Goal: Information Seeking & Learning: Learn about a topic

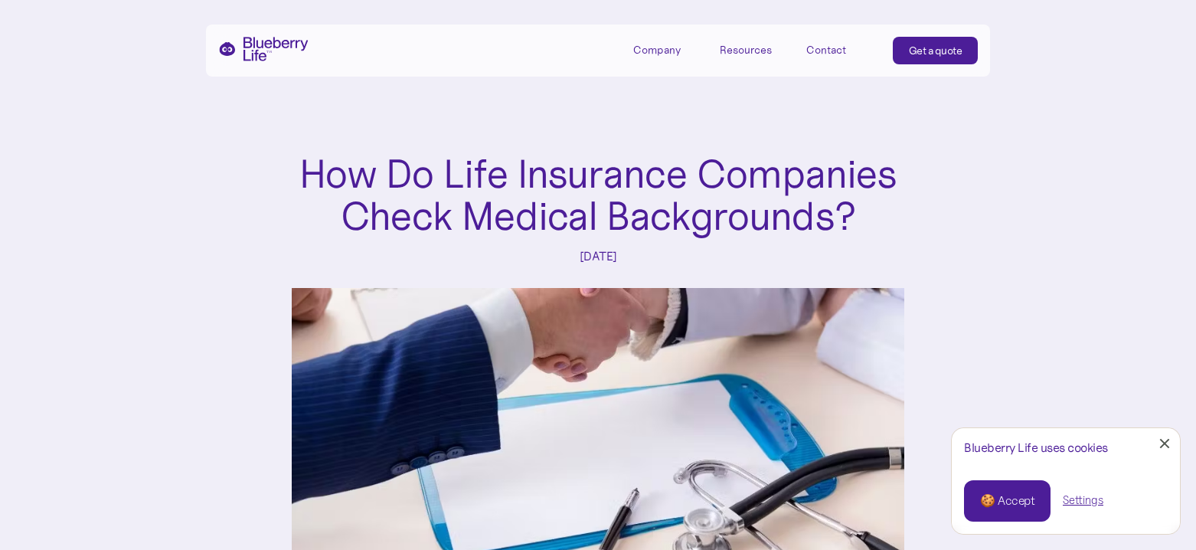
scroll to position [536, 0]
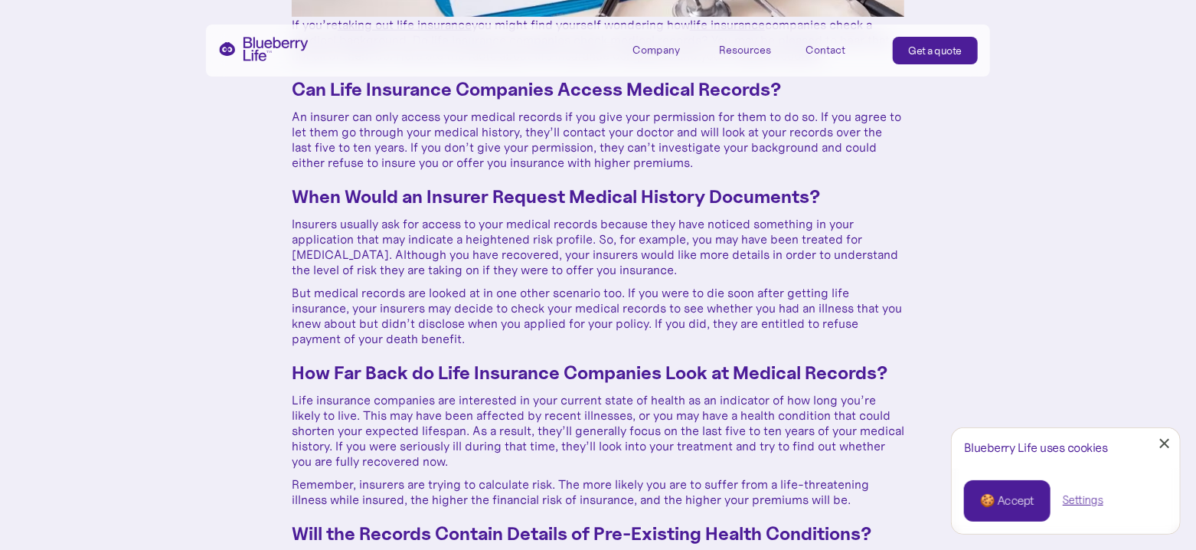
click at [570, 235] on p "Insurers usually ask for access to your medical records because they have notic…" at bounding box center [598, 246] width 613 height 61
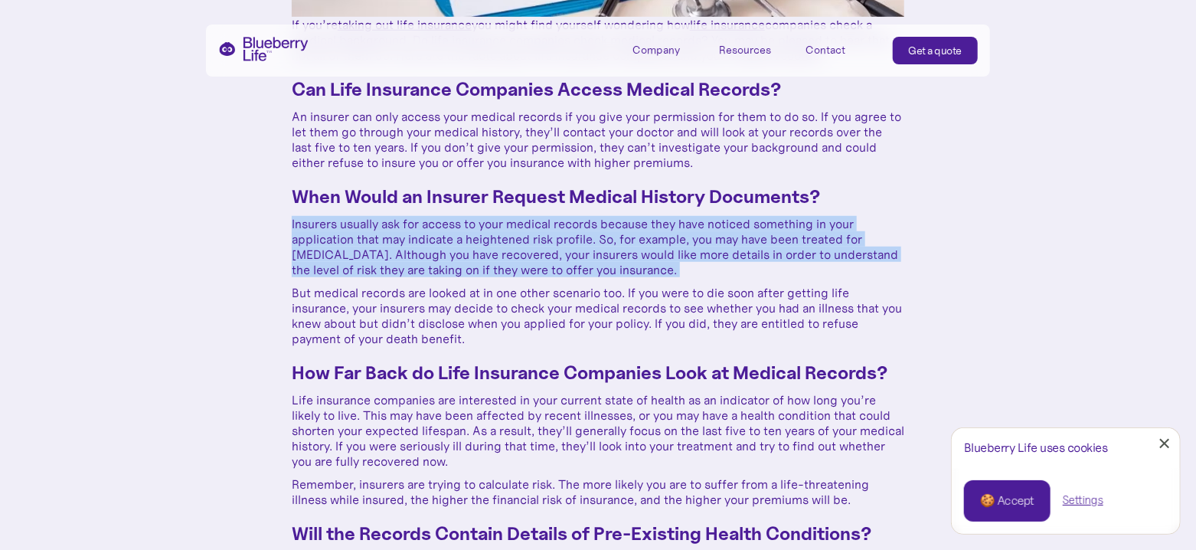
drag, startPoint x: 570, startPoint y: 235, endPoint x: 513, endPoint y: 234, distance: 56.7
click at [568, 235] on p "Insurers usually ask for access to your medical records because they have notic…" at bounding box center [598, 246] width 613 height 61
click at [512, 234] on p "Insurers usually ask for access to your medical records because they have notic…" at bounding box center [598, 246] width 613 height 61
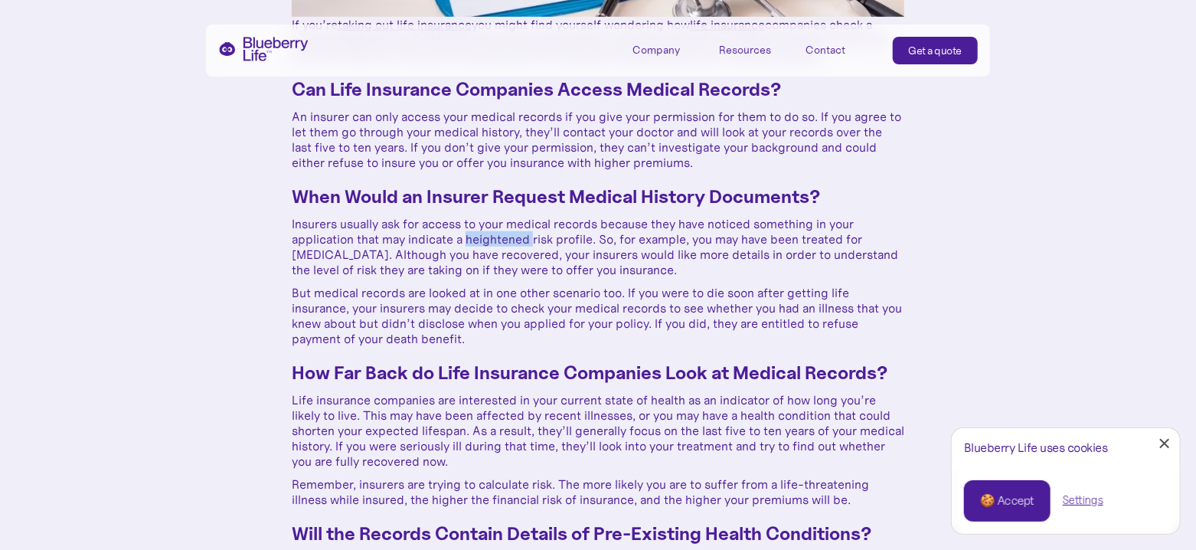
click at [512, 234] on p "Insurers usually ask for access to your medical records because they have notic…" at bounding box center [598, 246] width 613 height 61
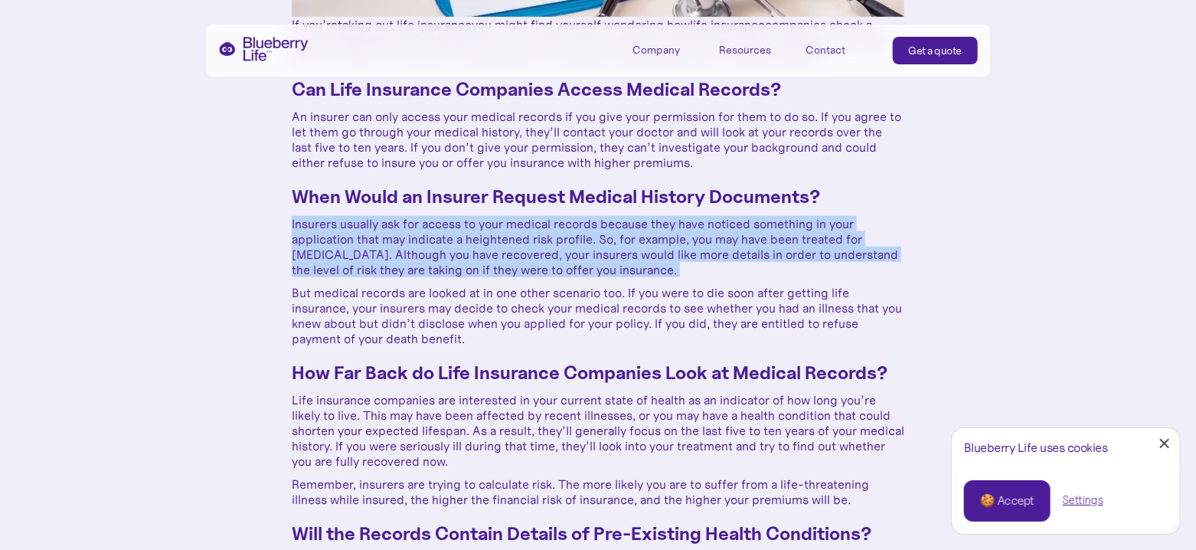
click at [512, 234] on p "Insurers usually ask for access to your medical records because they have notic…" at bounding box center [598, 246] width 613 height 61
click at [459, 234] on p "Insurers usually ask for access to your medical records because they have notic…" at bounding box center [598, 246] width 613 height 61
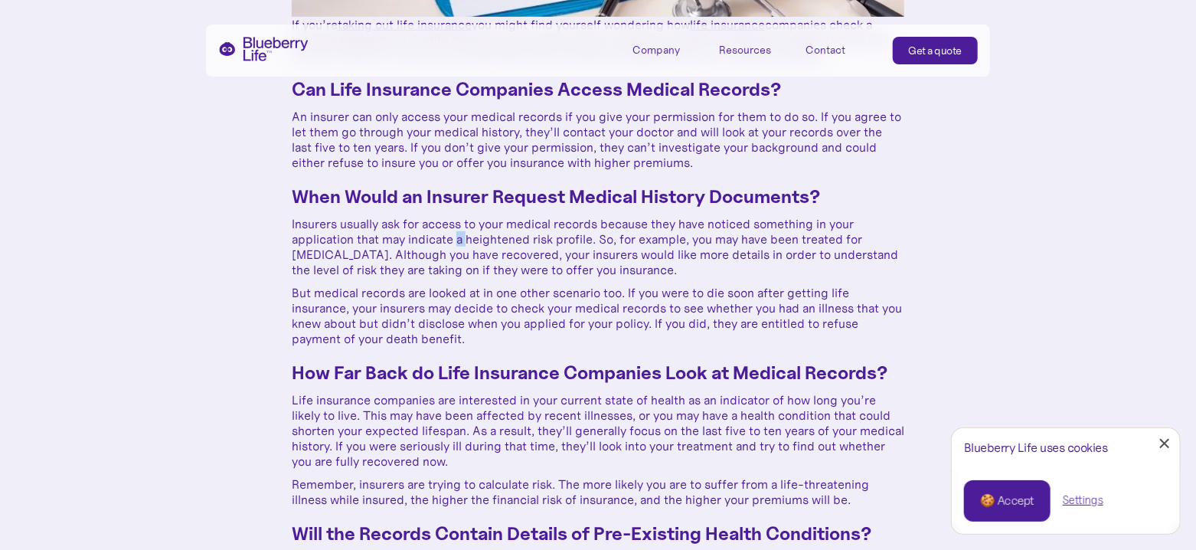
click at [459, 234] on p "Insurers usually ask for access to your medical records because they have notic…" at bounding box center [598, 246] width 613 height 61
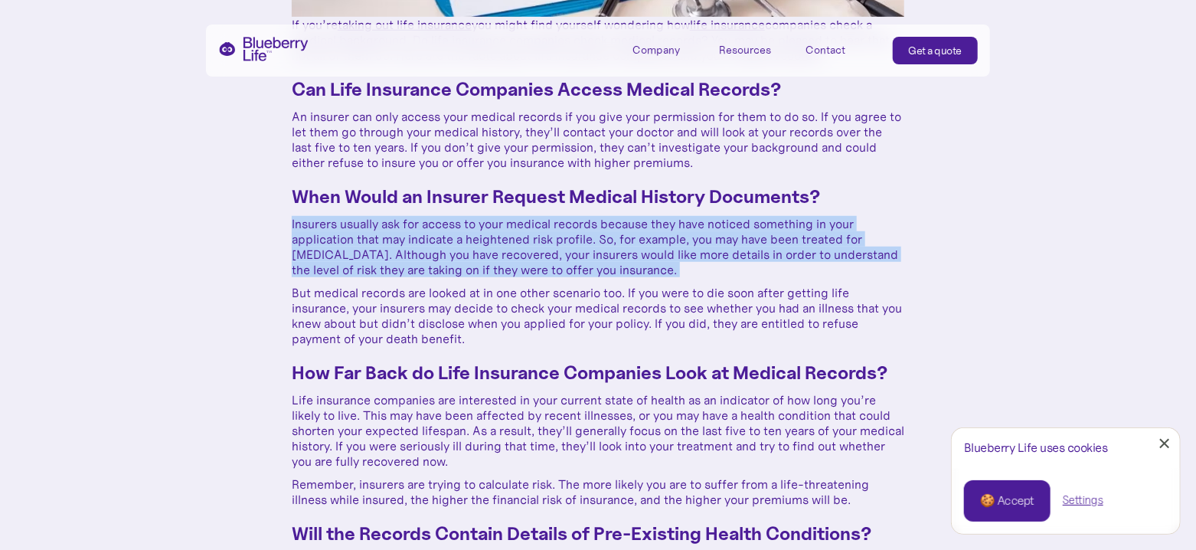
click at [459, 234] on p "Insurers usually ask for access to your medical records because they have notic…" at bounding box center [598, 246] width 613 height 61
click at [394, 234] on p "Insurers usually ask for access to your medical records because they have notic…" at bounding box center [598, 246] width 613 height 61
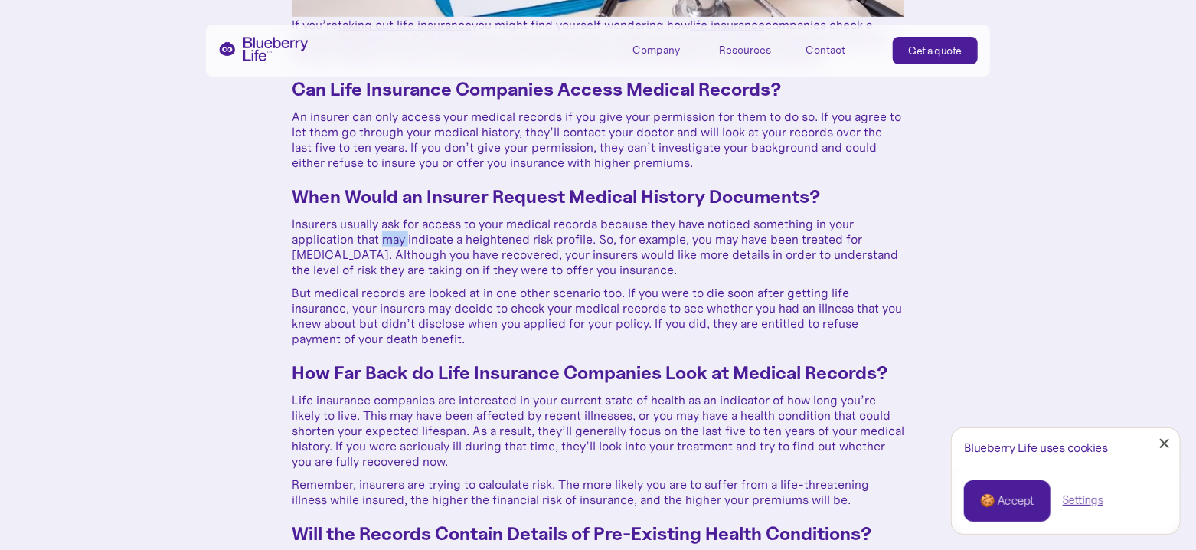
click at [394, 234] on p "Insurers usually ask for access to your medical records because they have notic…" at bounding box center [598, 246] width 613 height 61
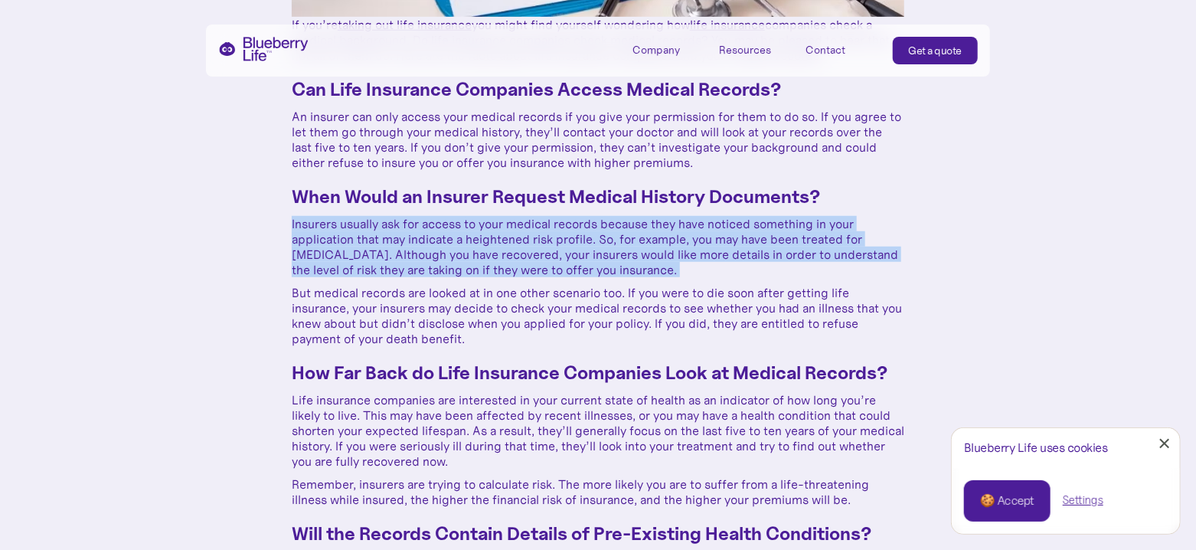
click at [394, 234] on p "Insurers usually ask for access to your medical records because they have notic…" at bounding box center [598, 246] width 613 height 61
click at [519, 243] on p "Insurers usually ask for access to your medical records because they have notic…" at bounding box center [598, 246] width 613 height 61
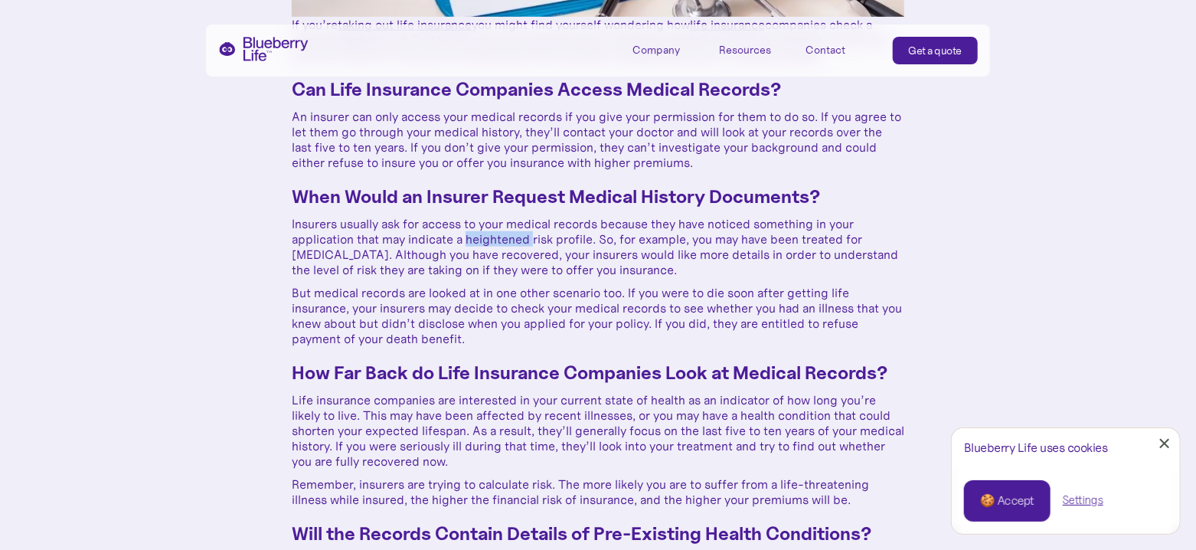
click at [519, 243] on p "Insurers usually ask for access to your medical records because they have notic…" at bounding box center [598, 246] width 613 height 61
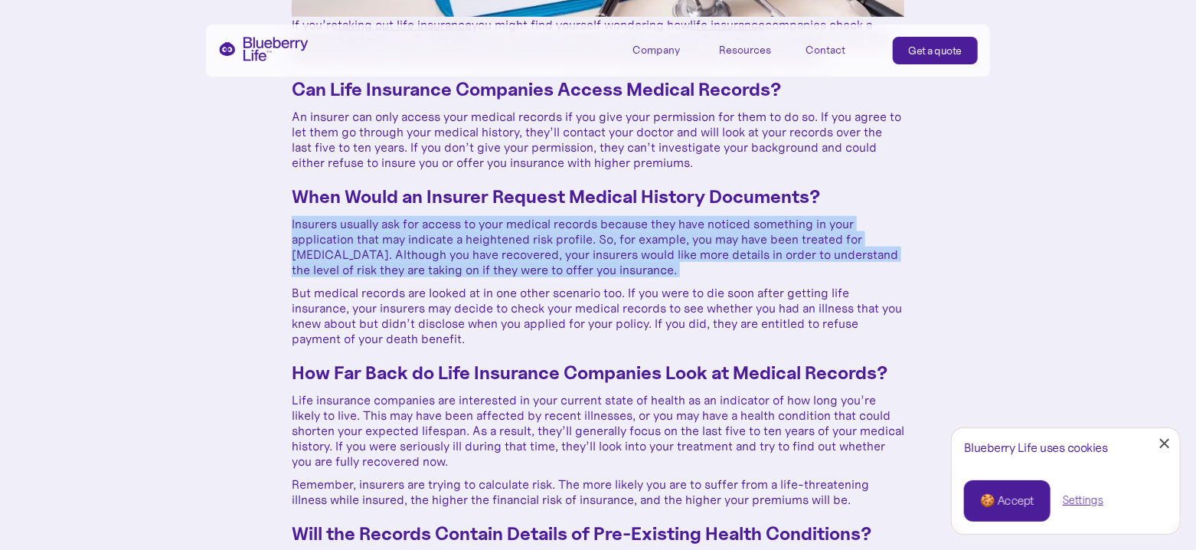
click at [519, 243] on p "Insurers usually ask for access to your medical records because they have notic…" at bounding box center [598, 246] width 613 height 61
click at [508, 237] on p "Insurers usually ask for access to your medical records because they have notic…" at bounding box center [598, 246] width 613 height 61
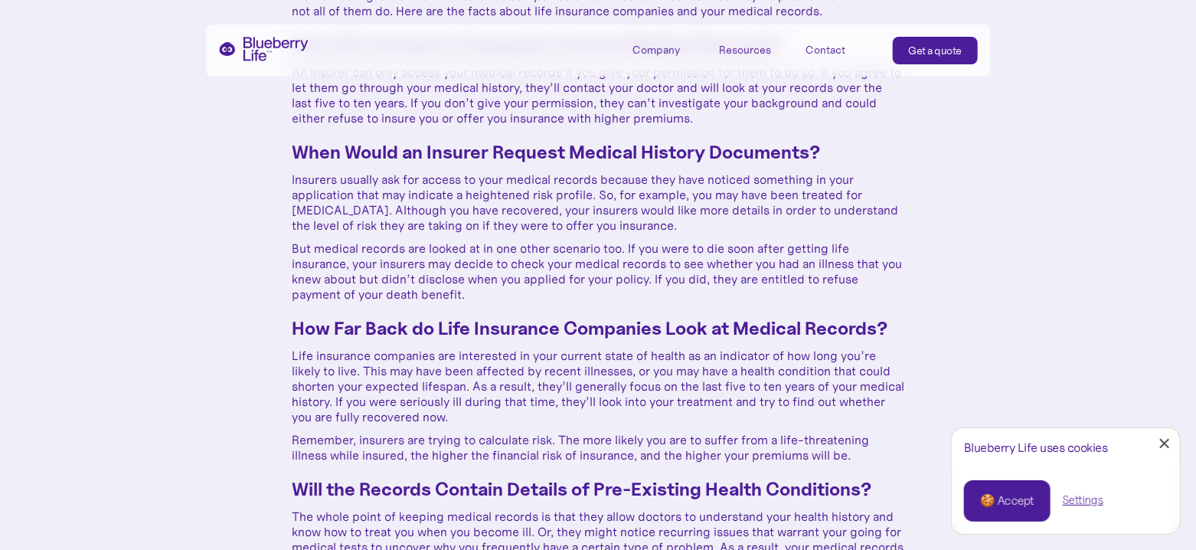
drag, startPoint x: 508, startPoint y: 237, endPoint x: 506, endPoint y: 255, distance: 17.8
click at [1161, 446] on link "Close Cookie Popup" at bounding box center [1165, 443] width 31 height 31
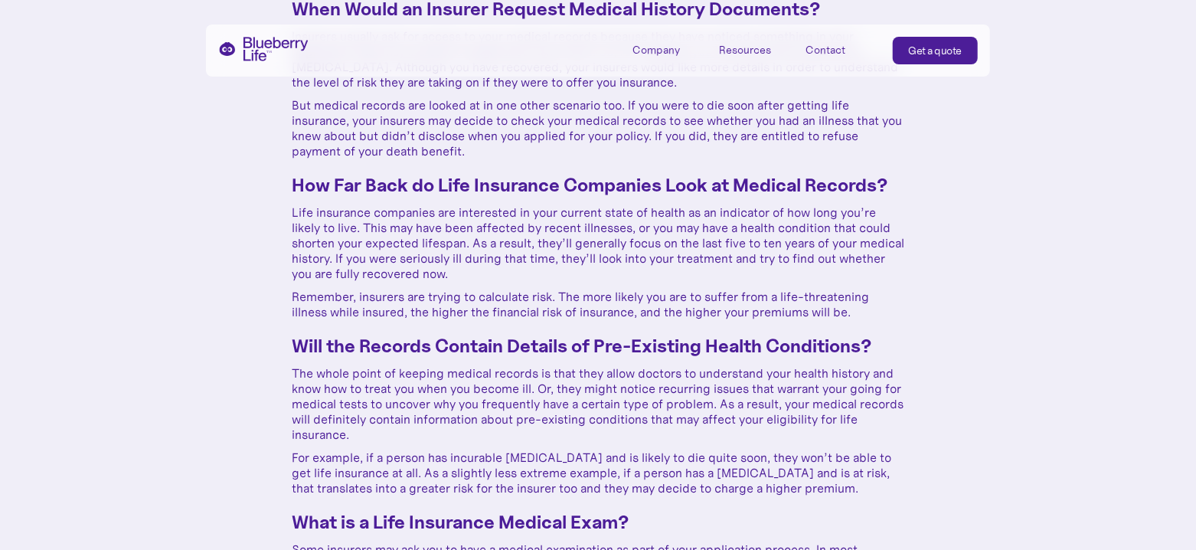
drag, startPoint x: 530, startPoint y: 270, endPoint x: 529, endPoint y: 301, distance: 30.6
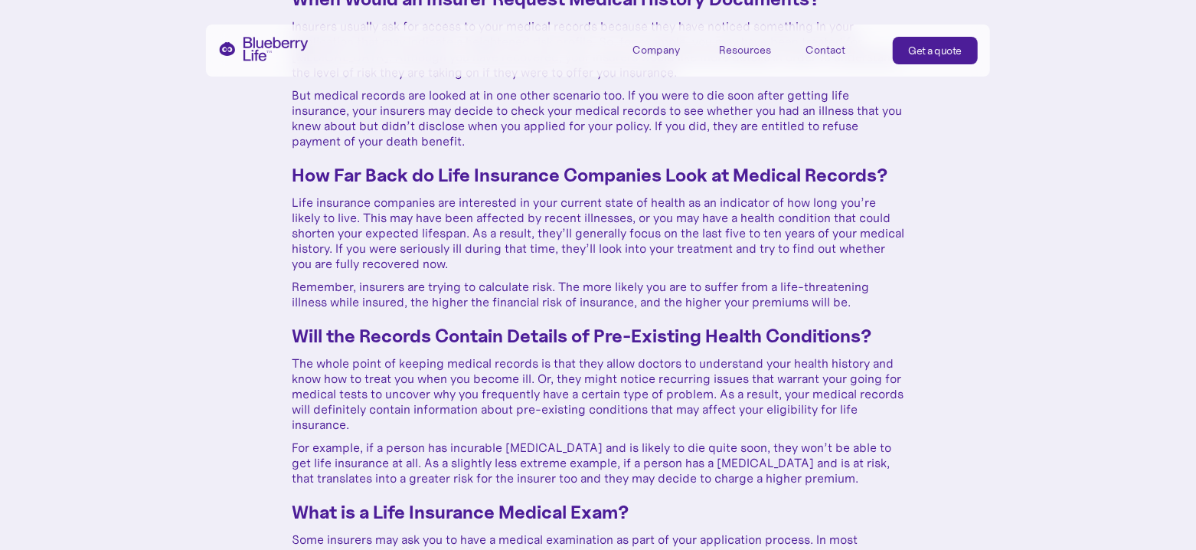
click at [437, 232] on p "Life insurance companies are interested in your current state of health as an i…" at bounding box center [598, 233] width 613 height 77
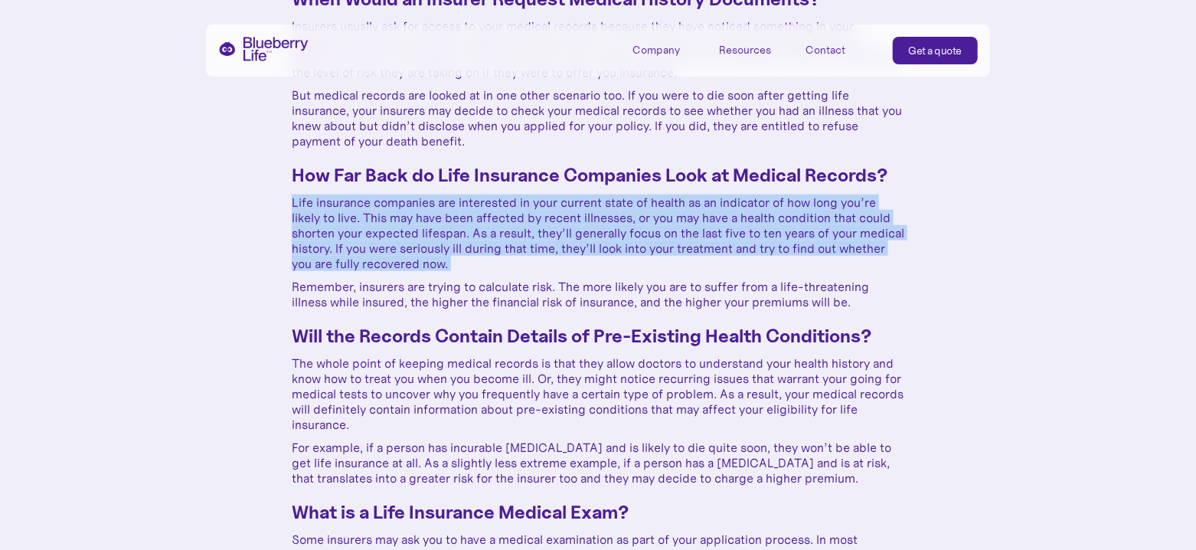
click at [437, 232] on p "Life insurance companies are interested in your current state of health as an i…" at bounding box center [598, 233] width 613 height 77
click at [506, 222] on p "Life insurance companies are interested in your current state of health as an i…" at bounding box center [598, 233] width 613 height 77
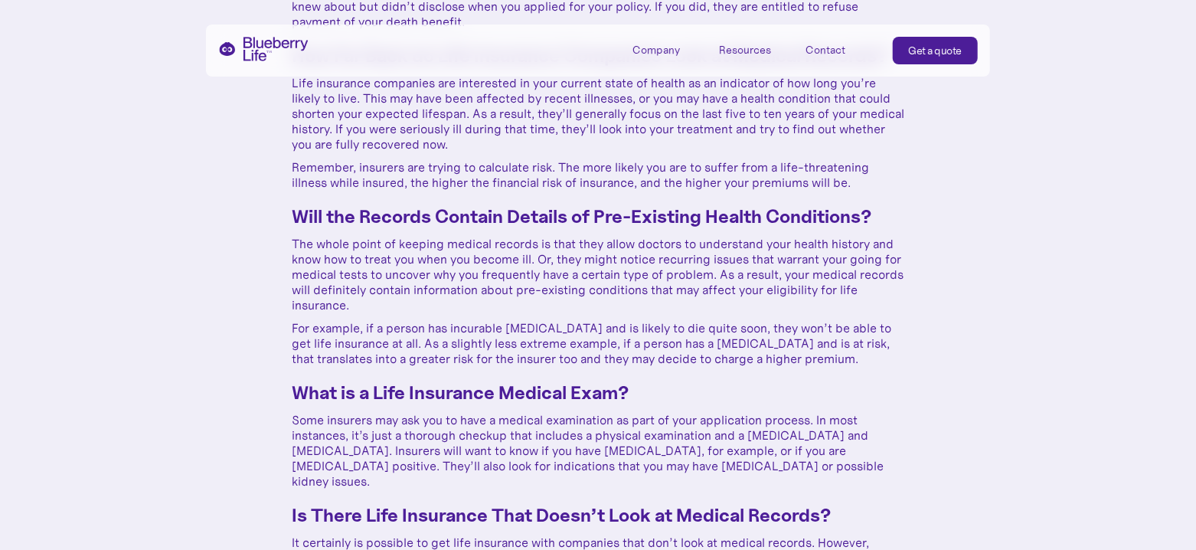
drag, startPoint x: 501, startPoint y: 217, endPoint x: 499, endPoint y: 236, distance: 19.2
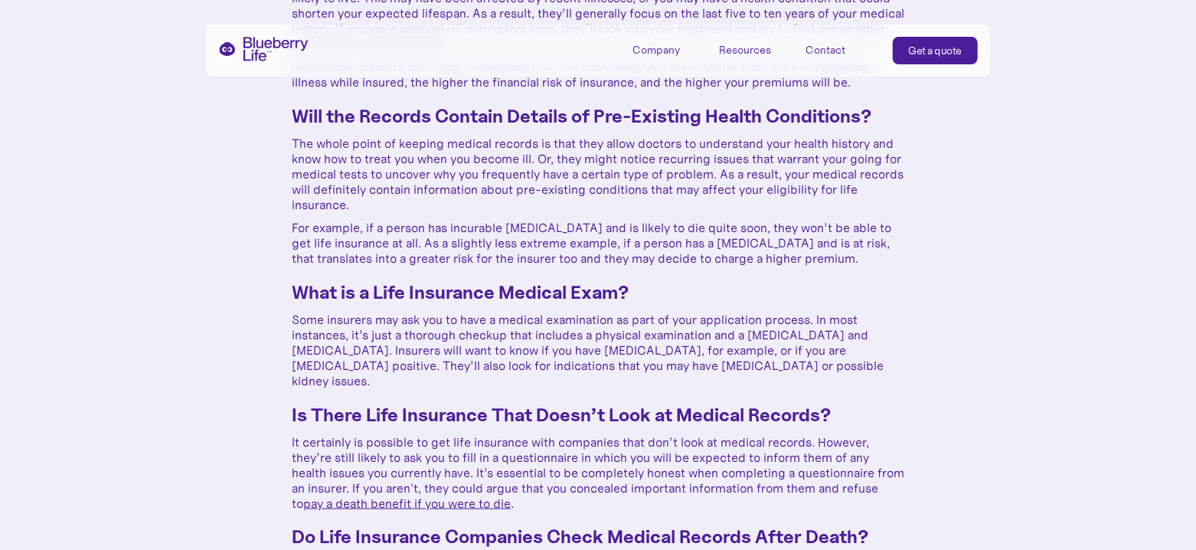
scroll to position [956, 0]
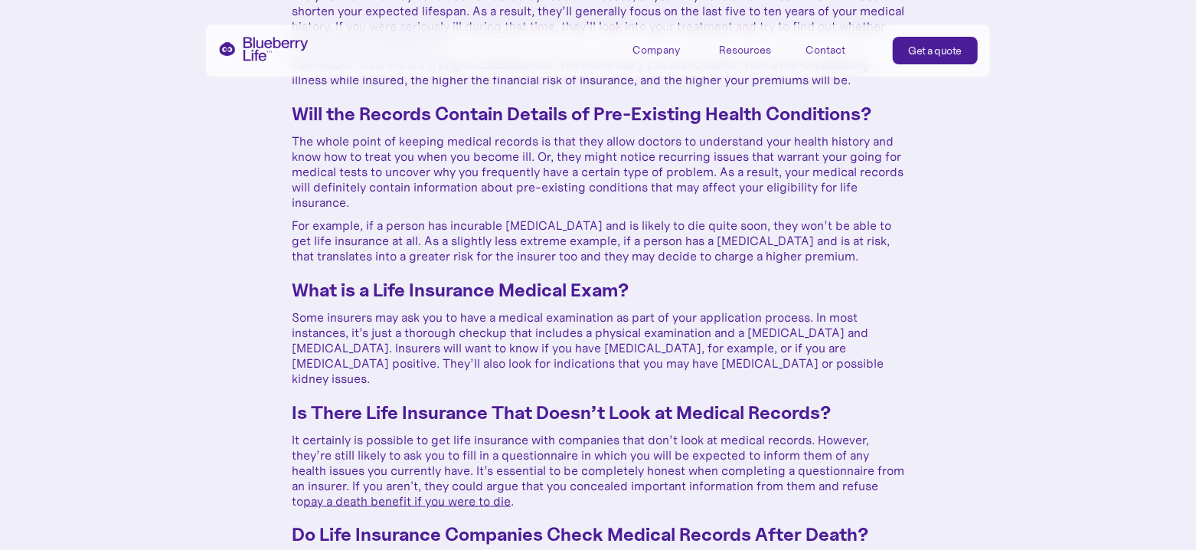
drag, startPoint x: 595, startPoint y: 256, endPoint x: 597, endPoint y: 270, distance: 14.7
click at [592, 335] on p "Some insurers may ask you to have a medical examination as part of your applica…" at bounding box center [598, 347] width 613 height 77
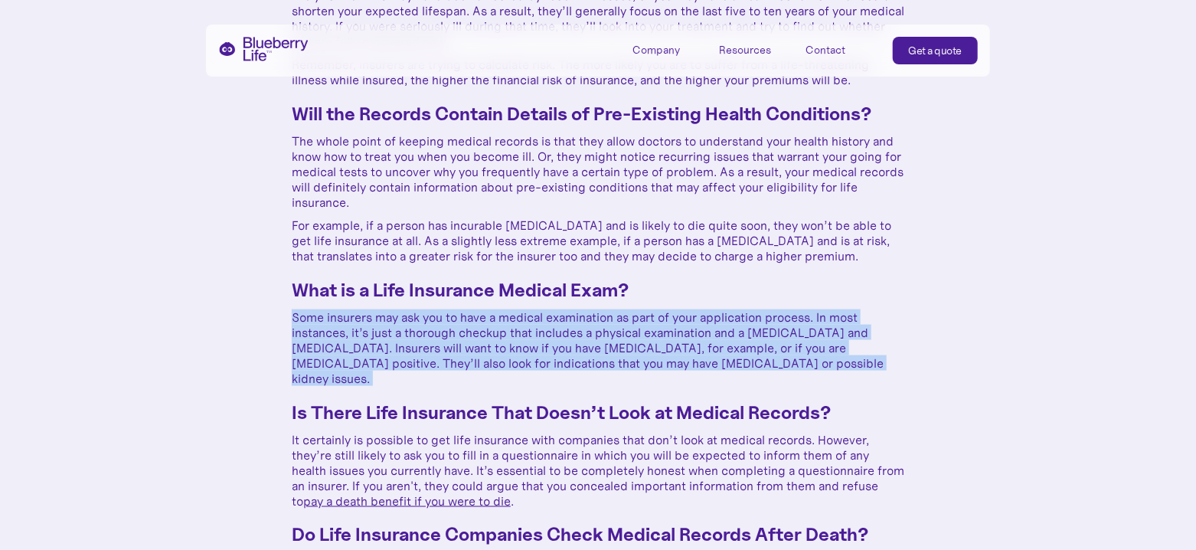
click at [592, 335] on p "Some insurers may ask you to have a medical examination as part of your applica…" at bounding box center [598, 347] width 613 height 77
click at [557, 329] on p "Some insurers may ask you to have a medical examination as part of your applica…" at bounding box center [598, 347] width 613 height 77
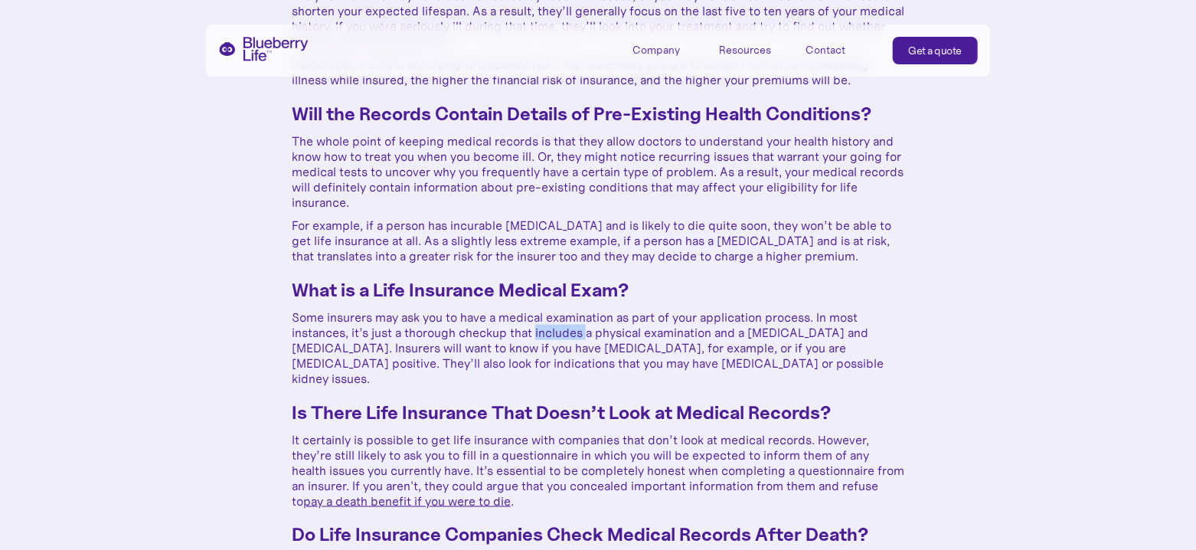
click at [557, 329] on p "Some insurers may ask you to have a medical examination as part of your applica…" at bounding box center [598, 347] width 613 height 77
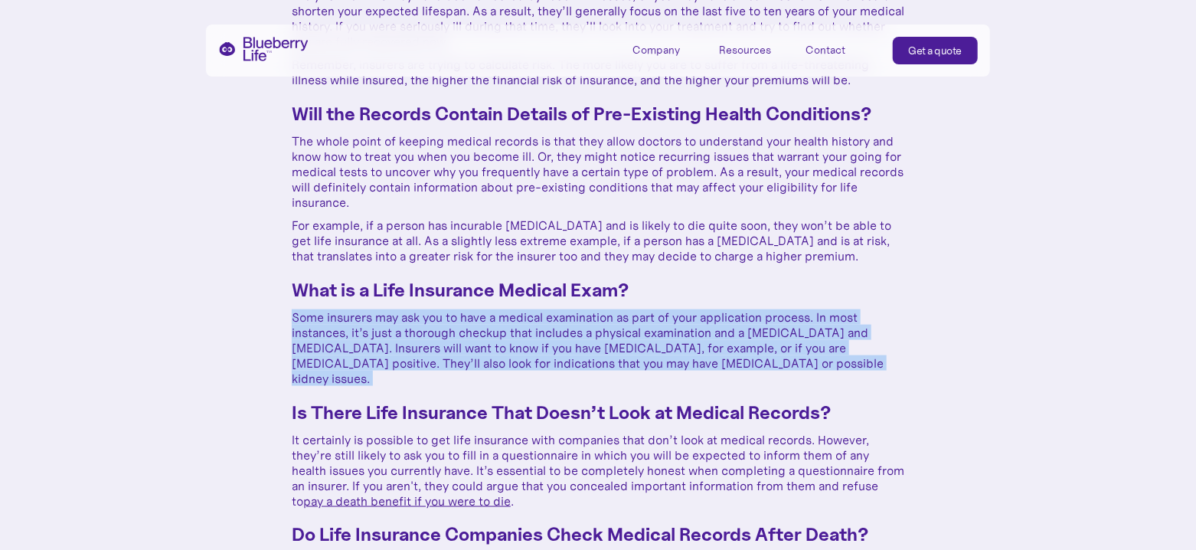
click at [557, 329] on p "Some insurers may ask you to have a medical examination as part of your applica…" at bounding box center [598, 347] width 613 height 77
click at [527, 329] on p "Some insurers may ask you to have a medical examination as part of your applica…" at bounding box center [598, 347] width 613 height 77
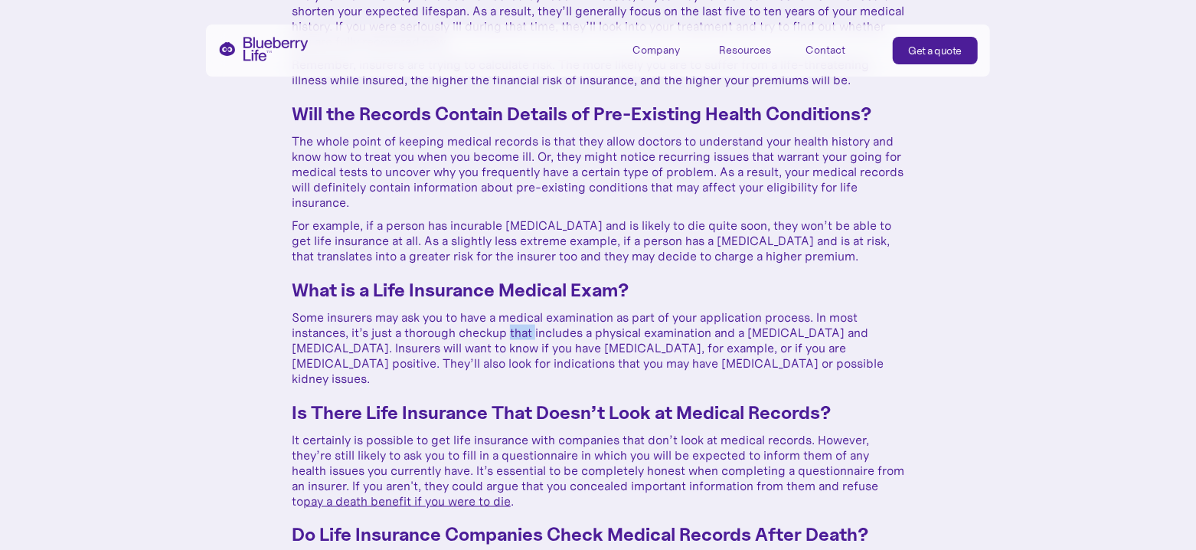
click at [527, 329] on p "Some insurers may ask you to have a medical examination as part of your applica…" at bounding box center [598, 347] width 613 height 77
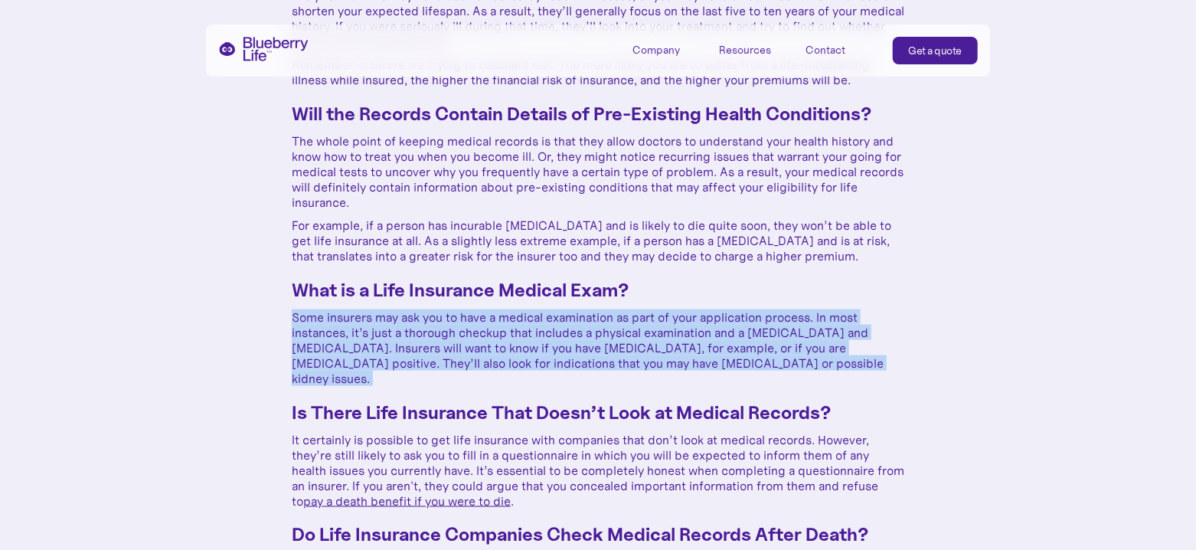
click at [527, 329] on p "Some insurers may ask you to have a medical examination as part of your applica…" at bounding box center [598, 347] width 613 height 77
click at [662, 326] on p "Some insurers may ask you to have a medical examination as part of your applica…" at bounding box center [598, 347] width 613 height 77
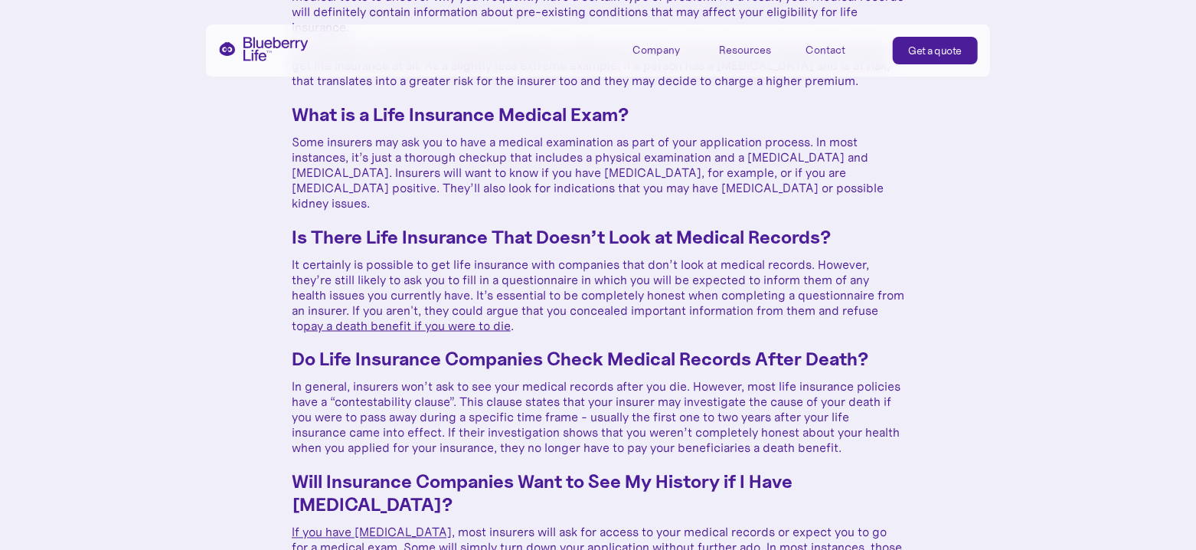
drag, startPoint x: 606, startPoint y: 205, endPoint x: 606, endPoint y: 232, distance: 27.6
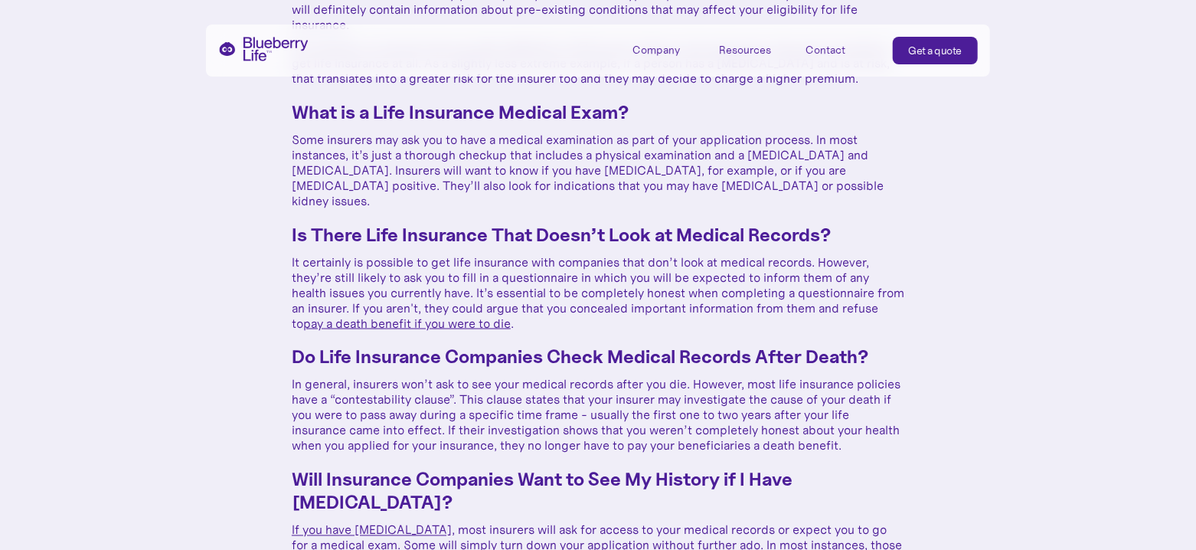
scroll to position [1210, 0]
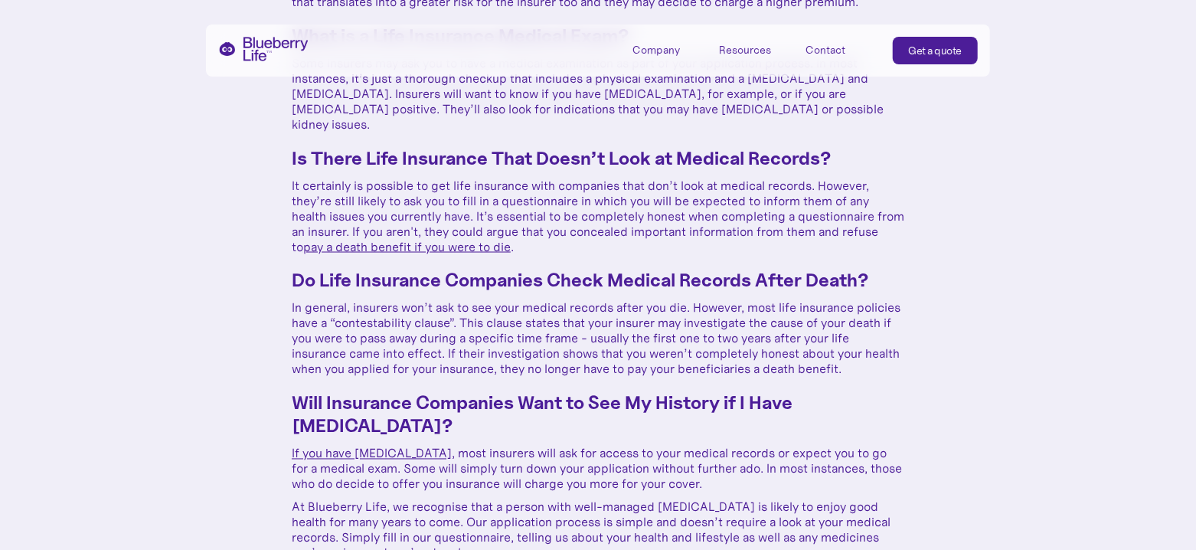
click at [576, 304] on p "In general, insurers won’t ask to see your medical records after you die. Howev…" at bounding box center [598, 338] width 613 height 77
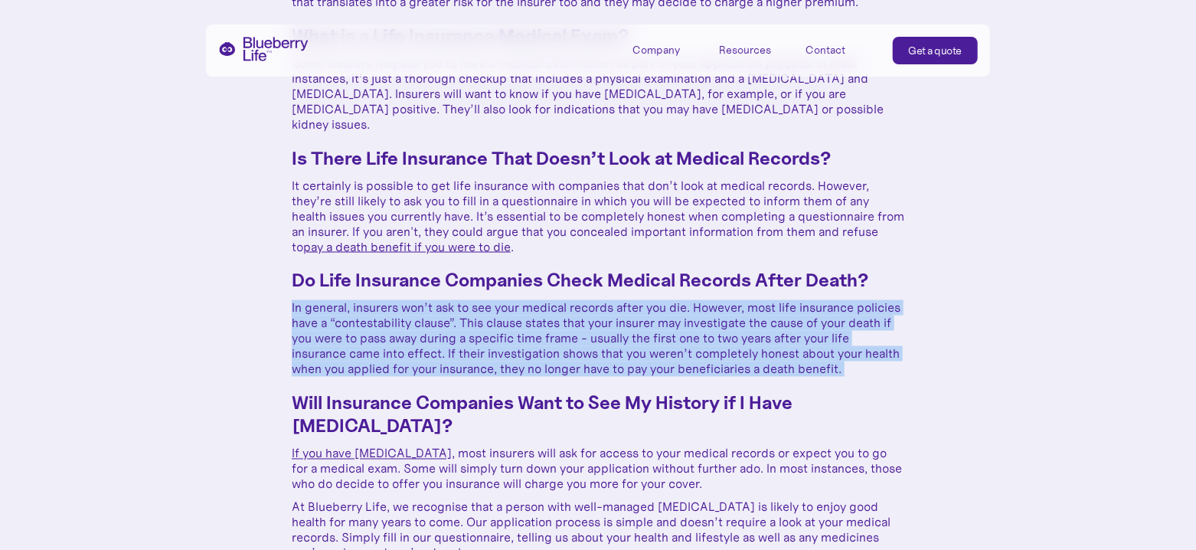
click at [576, 304] on p "In general, insurers won’t ask to see your medical records after you die. Howev…" at bounding box center [598, 338] width 613 height 77
click at [527, 304] on p "In general, insurers won’t ask to see your medical records after you die. Howev…" at bounding box center [598, 338] width 613 height 77
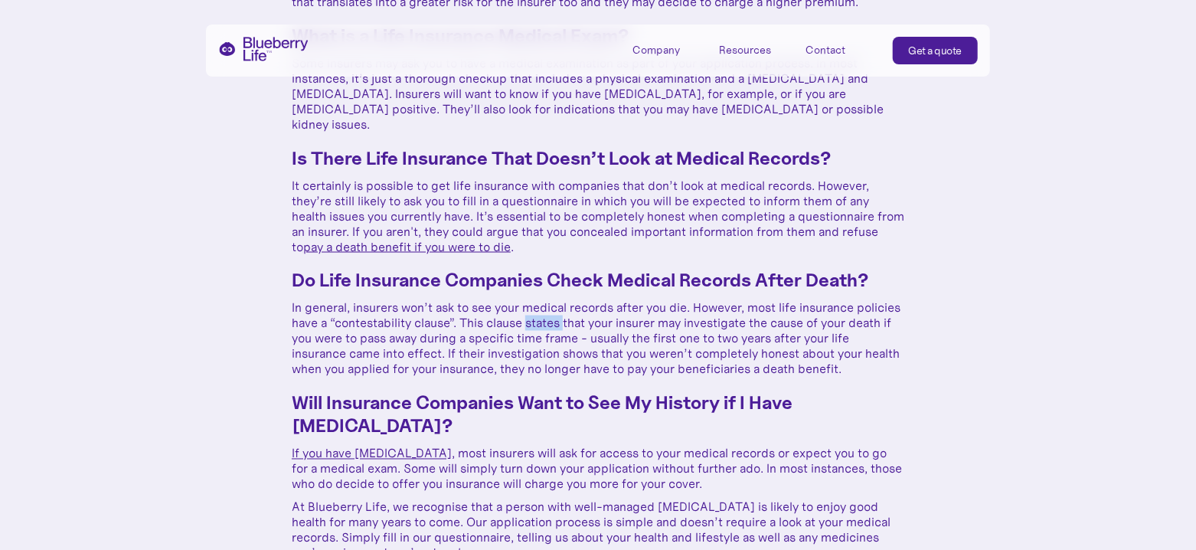
click at [527, 304] on p "In general, insurers won’t ask to see your medical records after you die. Howev…" at bounding box center [598, 338] width 613 height 77
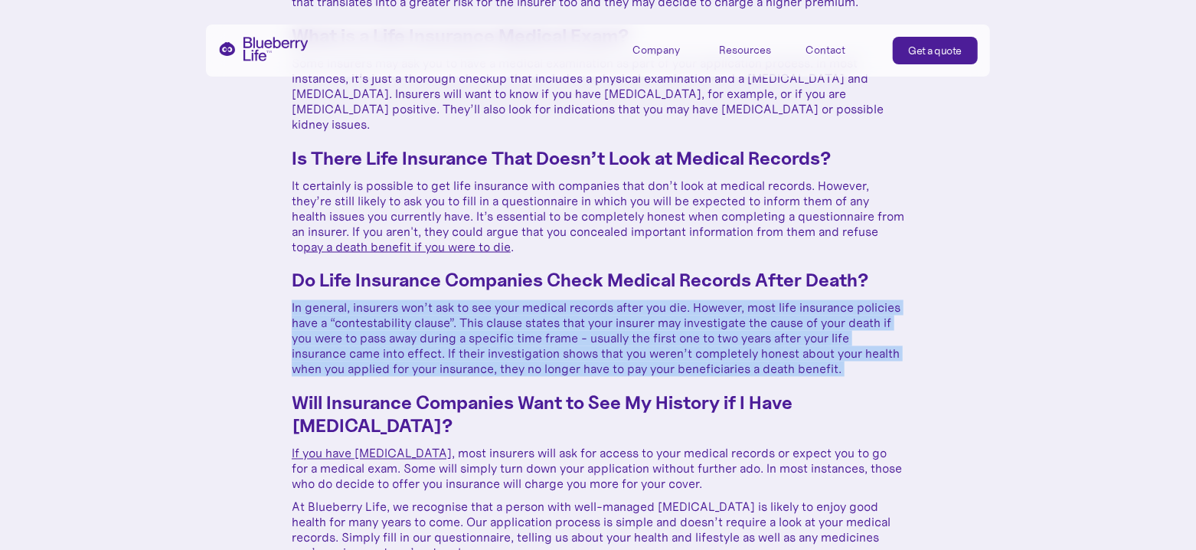
click at [527, 304] on p "In general, insurers won’t ask to see your medical records after you die. Howev…" at bounding box center [598, 338] width 613 height 77
click at [545, 303] on p "In general, insurers won’t ask to see your medical records after you die. Howev…" at bounding box center [598, 338] width 613 height 77
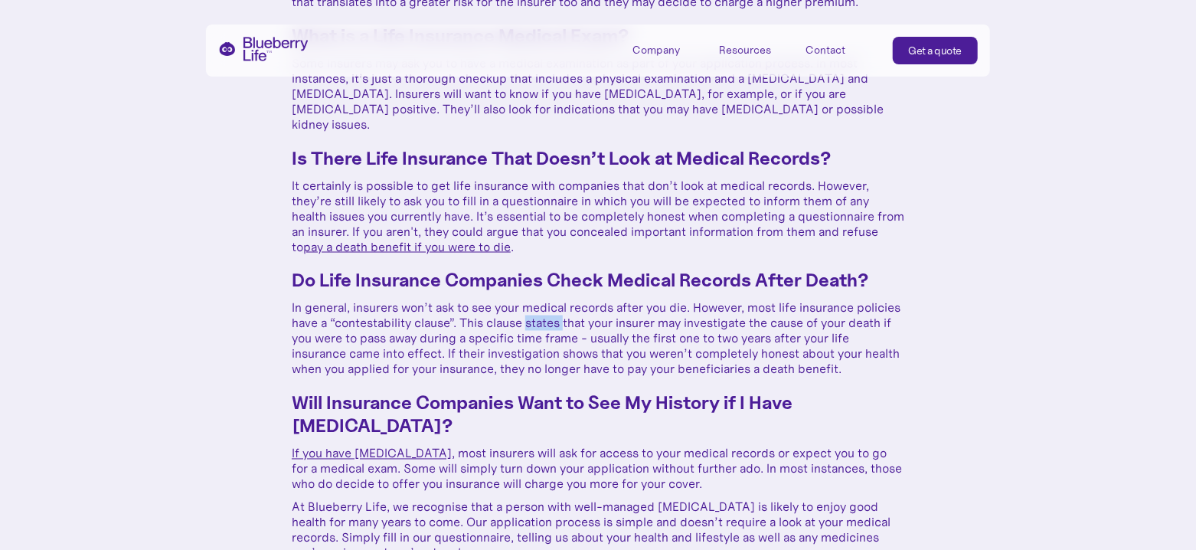
click at [545, 303] on p "In general, insurers won’t ask to see your medical records after you die. Howev…" at bounding box center [598, 338] width 613 height 77
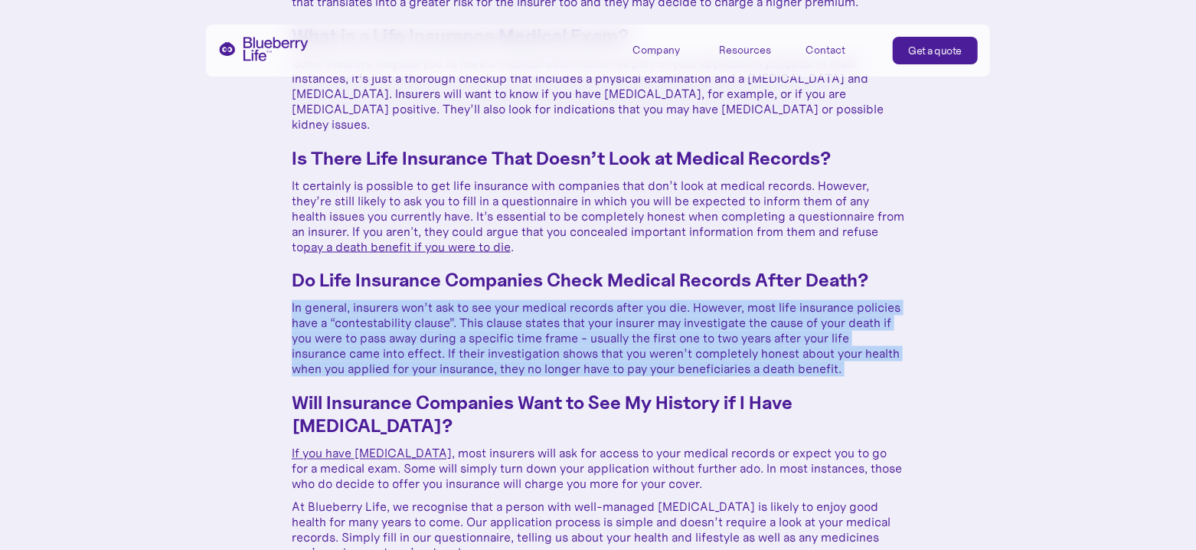
click at [545, 303] on p "In general, insurers won’t ask to see your medical records after you die. Howev…" at bounding box center [598, 338] width 613 height 77
click at [528, 307] on p "In general, insurers won’t ask to see your medical records after you die. Howev…" at bounding box center [598, 338] width 613 height 77
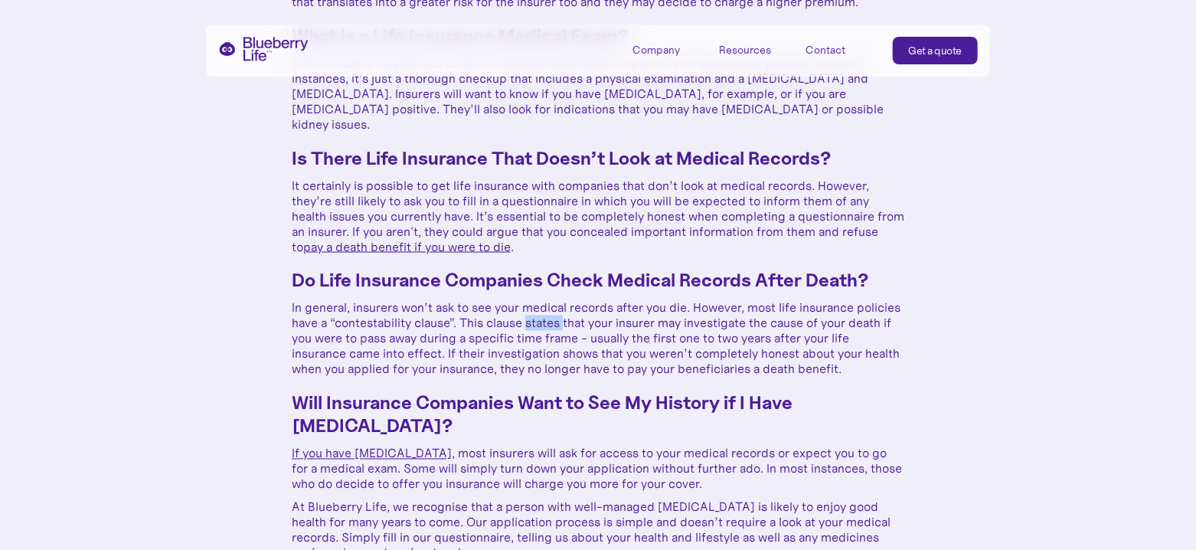
click at [528, 307] on p "In general, insurers won’t ask to see your medical records after you die. Howev…" at bounding box center [598, 338] width 613 height 77
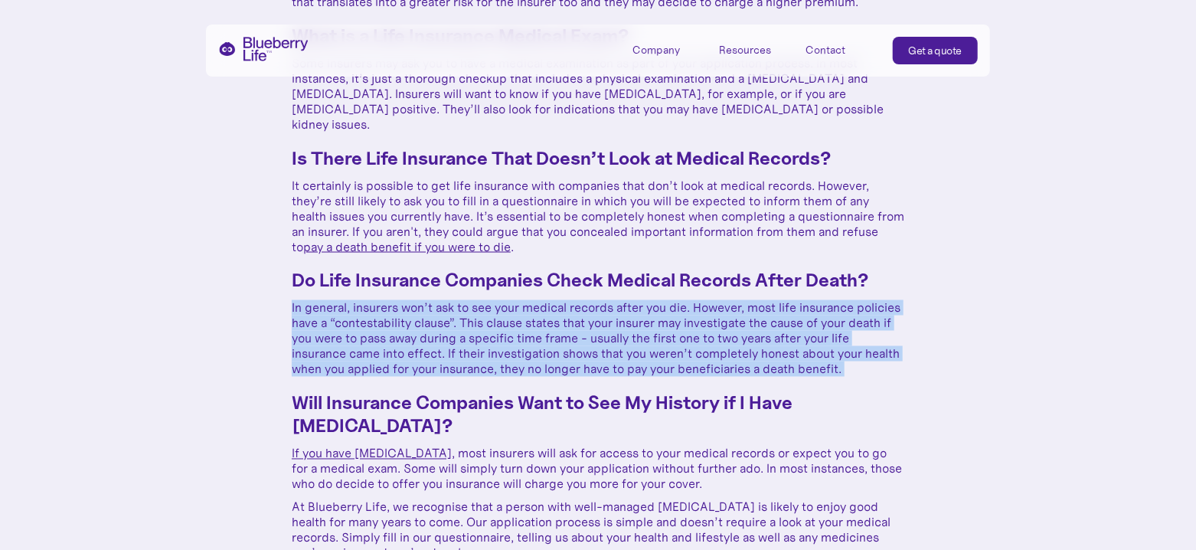
click at [528, 307] on p "In general, insurers won’t ask to see your medical records after you die. Howev…" at bounding box center [598, 338] width 613 height 77
click at [599, 307] on p "In general, insurers won’t ask to see your medical records after you die. Howev…" at bounding box center [598, 338] width 613 height 77
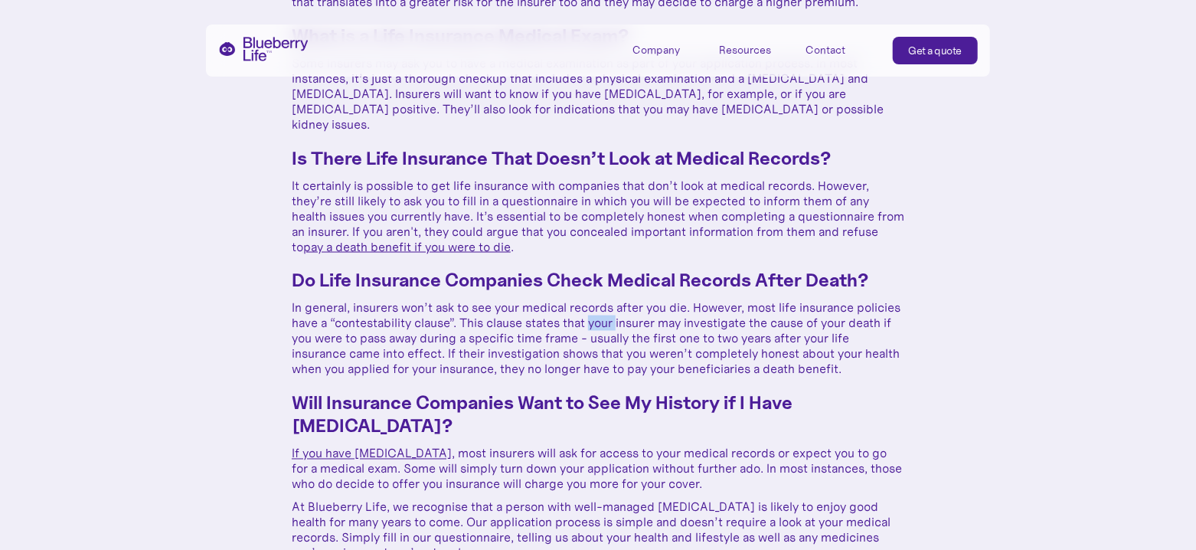
click at [599, 307] on p "In general, insurers won’t ask to see your medical records after you die. Howev…" at bounding box center [598, 338] width 613 height 77
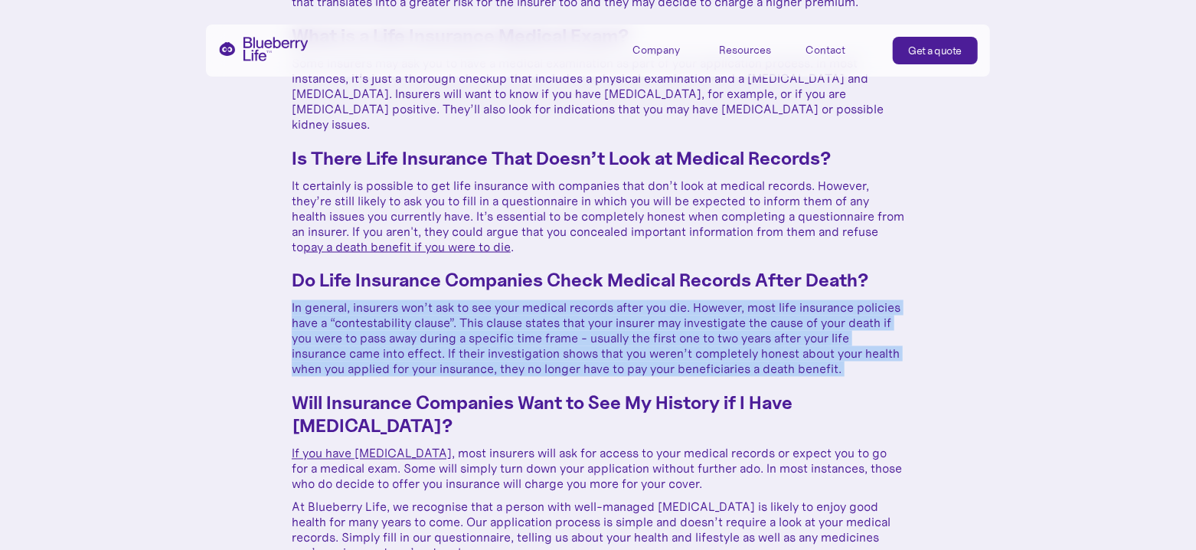
click at [599, 307] on p "In general, insurers won’t ask to see your medical records after you die. Howev…" at bounding box center [598, 338] width 613 height 77
click at [573, 307] on p "In general, insurers won’t ask to see your medical records after you die. Howev…" at bounding box center [598, 338] width 613 height 77
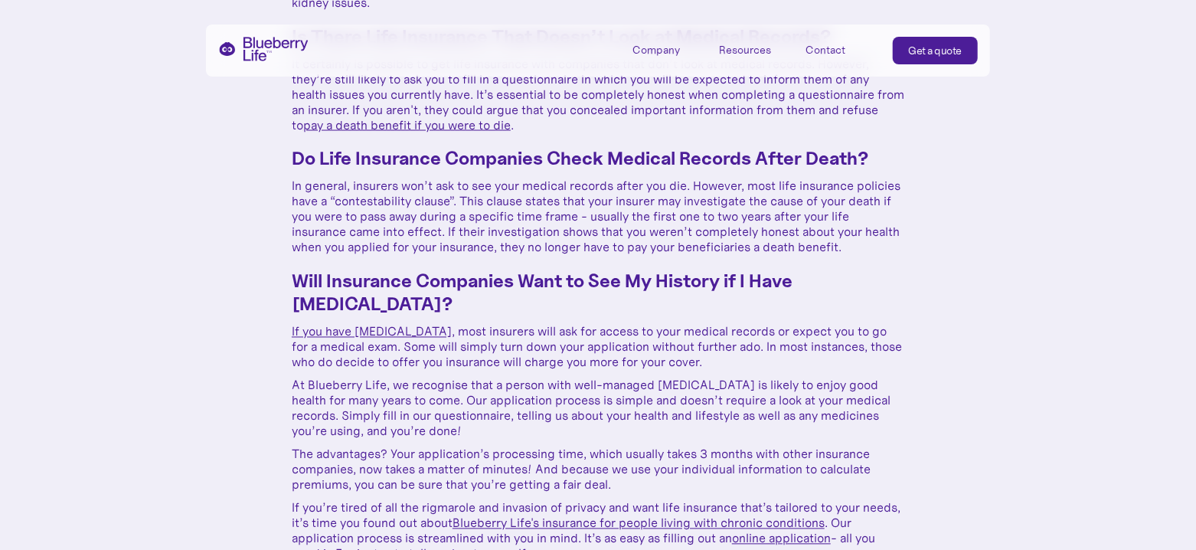
drag, startPoint x: 573, startPoint y: 307, endPoint x: 566, endPoint y: 332, distance: 25.5
click at [566, 332] on p "If you have [MEDICAL_DATA] , most insurers will ask for access to your medical …" at bounding box center [598, 346] width 613 height 46
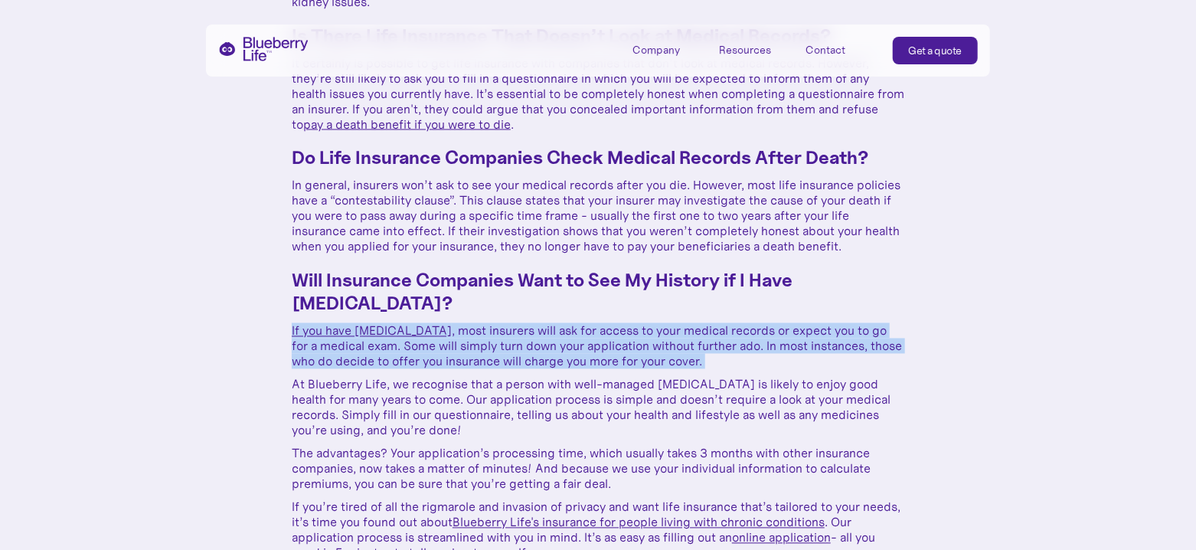
click at [566, 332] on p "If you have [MEDICAL_DATA] , most insurers will ask for access to your medical …" at bounding box center [598, 346] width 613 height 46
click at [574, 328] on p "If you have [MEDICAL_DATA] , most insurers will ask for access to your medical …" at bounding box center [598, 346] width 613 height 46
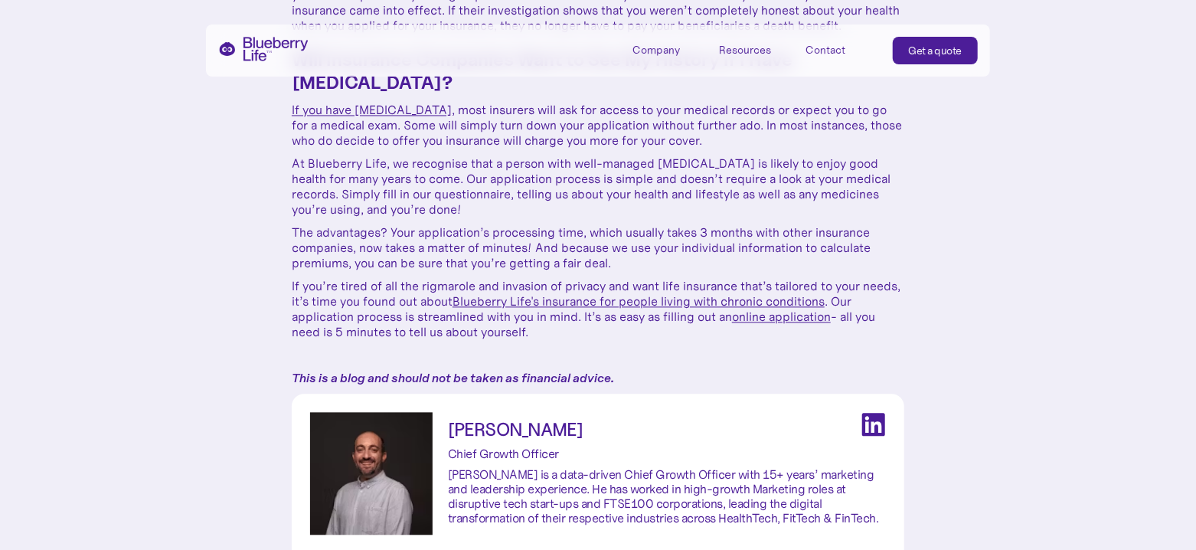
scroll to position [1586, 0]
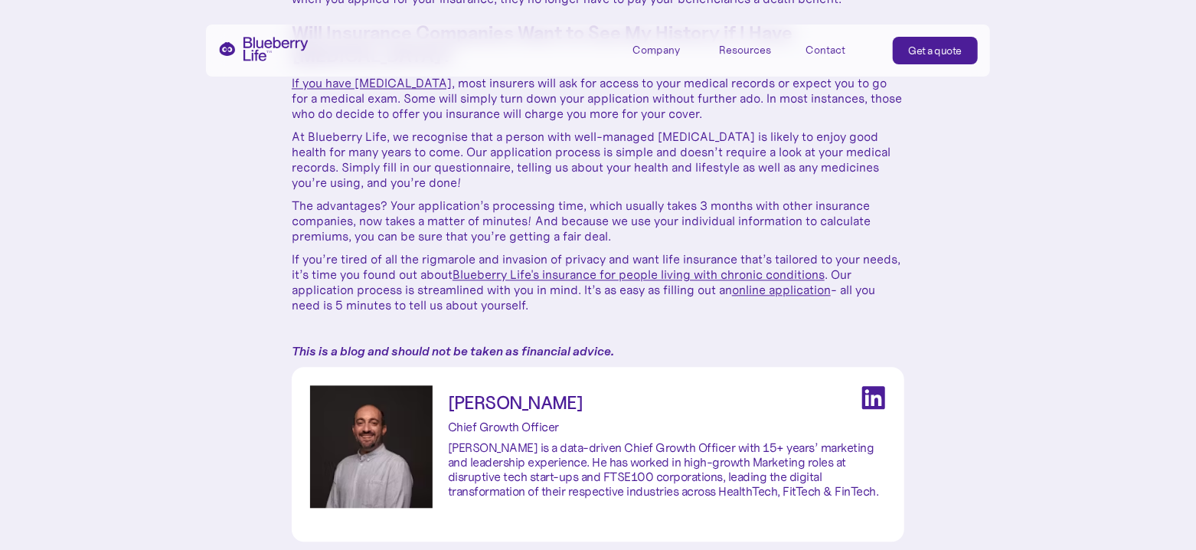
drag, startPoint x: 571, startPoint y: 322, endPoint x: 571, endPoint y: 373, distance: 50.6
